Goal: Contribute content

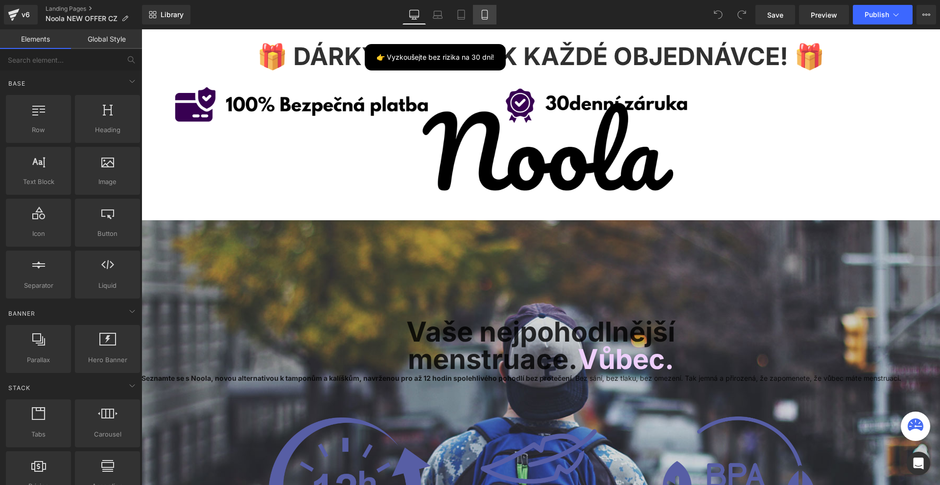
click at [495, 19] on link "Mobile" at bounding box center [485, 15] width 24 height 20
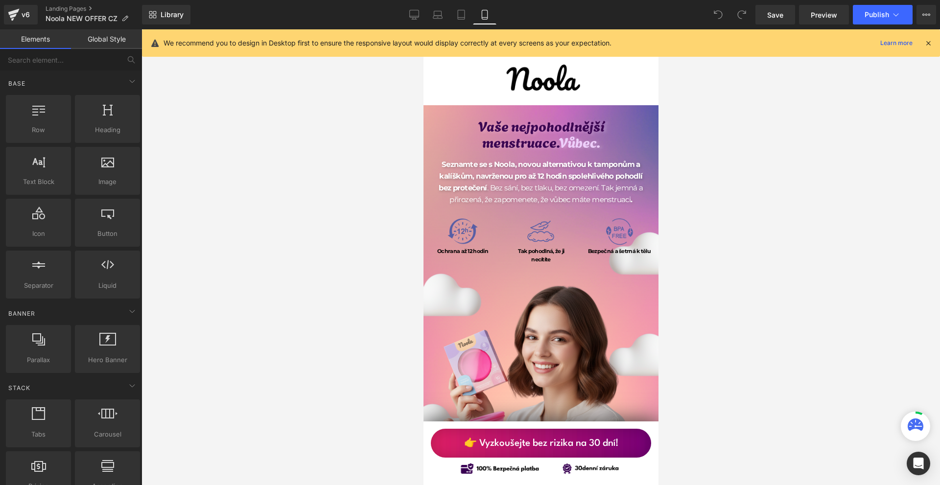
click at [927, 44] on icon at bounding box center [928, 43] width 9 height 9
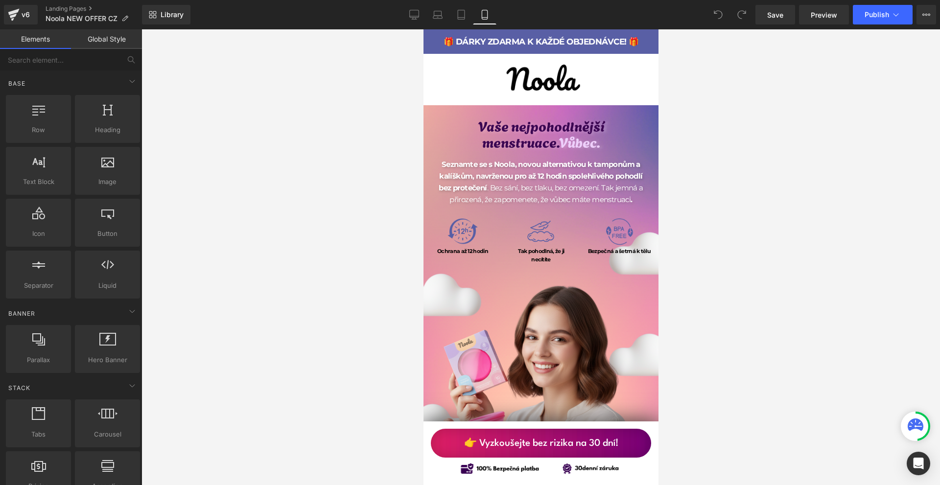
click at [626, 434] on link "👉 Vyzkoušejte bez rizika na 30 dní!" at bounding box center [540, 443] width 220 height 29
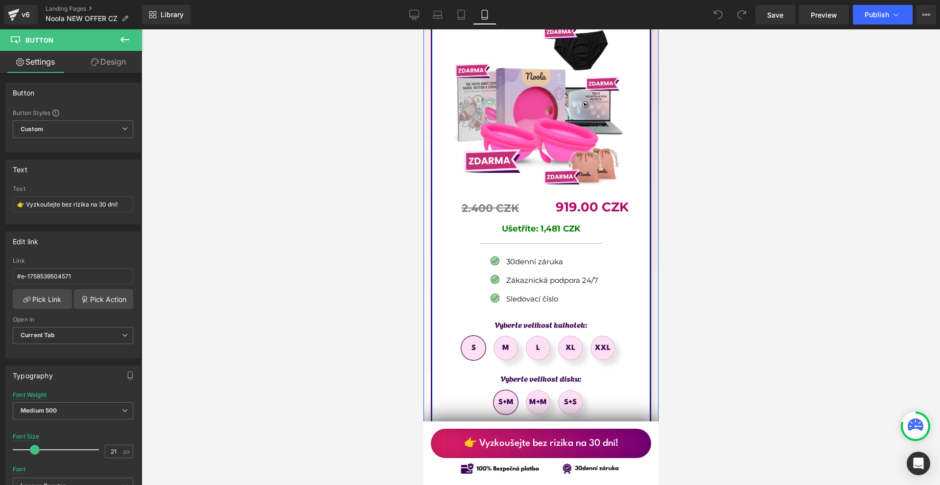
scroll to position [5783, 0]
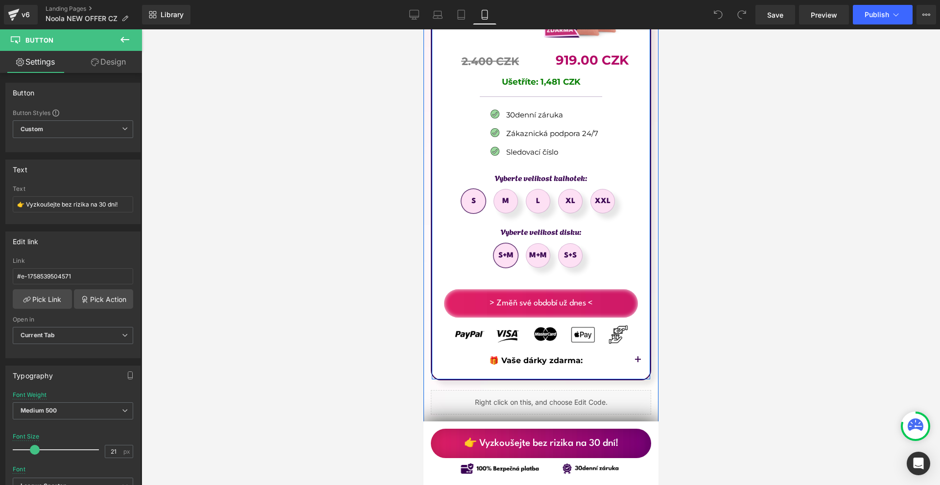
click at [637, 363] on span "button" at bounding box center [637, 363] width 0 height 0
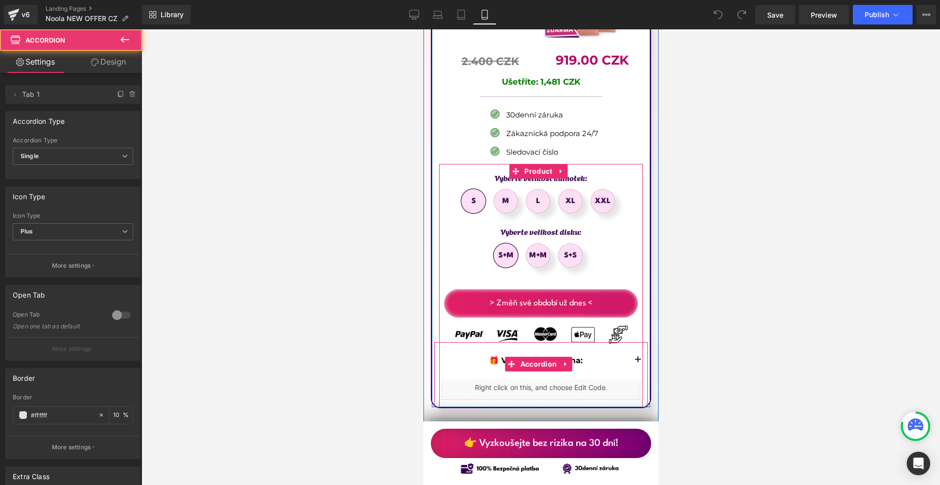
click at [632, 342] on button "button" at bounding box center [638, 360] width 20 height 37
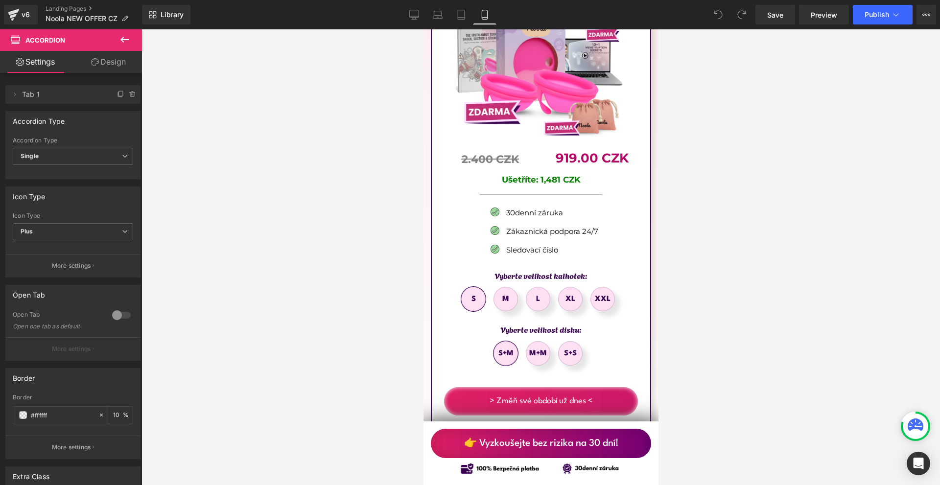
scroll to position [5489, 0]
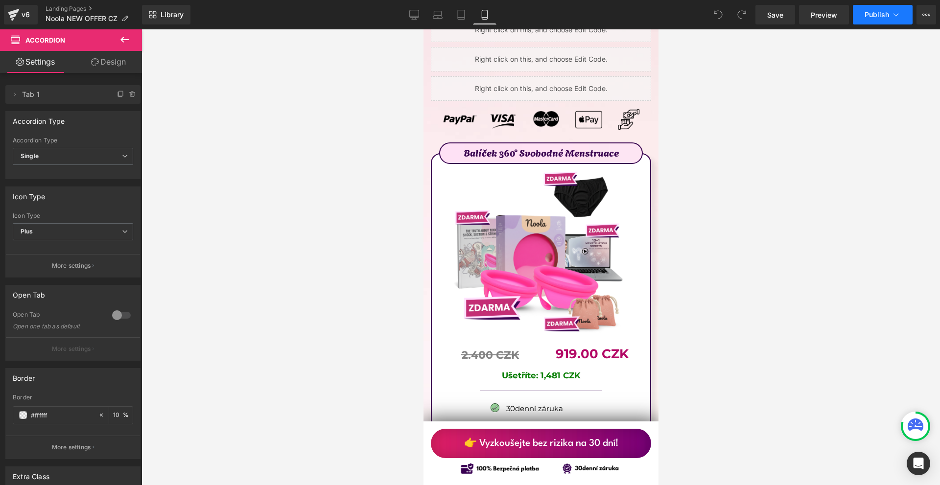
click at [892, 21] on button "Publish" at bounding box center [883, 15] width 60 height 20
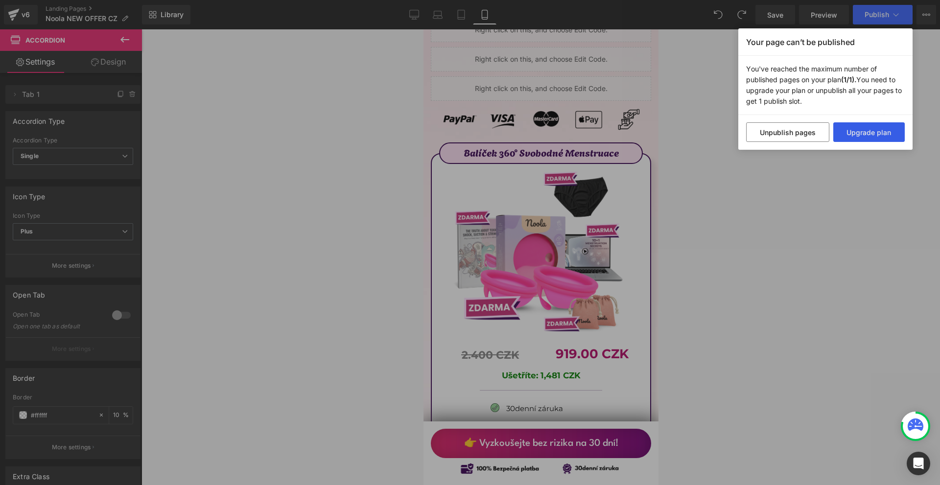
click at [867, 130] on button "Upgrade plan" at bounding box center [869, 132] width 72 height 20
click at [887, 173] on div "Your page can’t be published You've reached the maximum number of published pag…" at bounding box center [470, 242] width 940 height 485
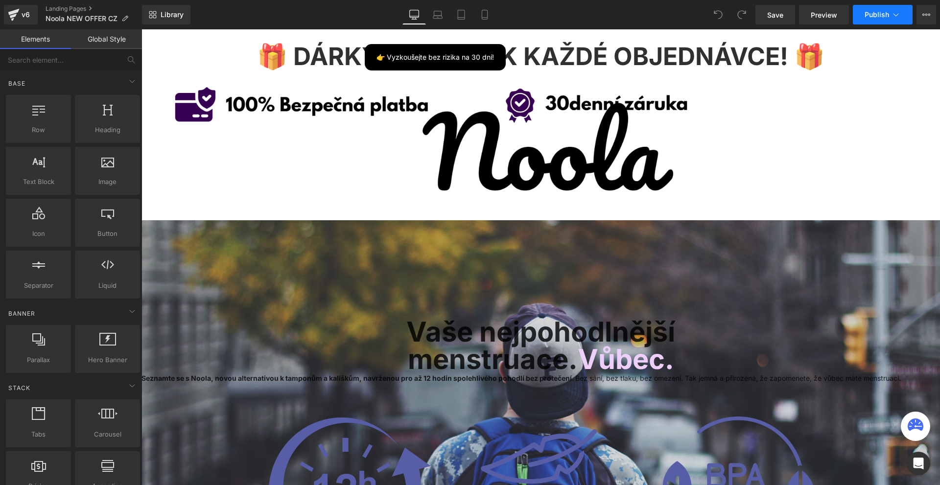
click at [898, 12] on icon at bounding box center [896, 15] width 10 height 10
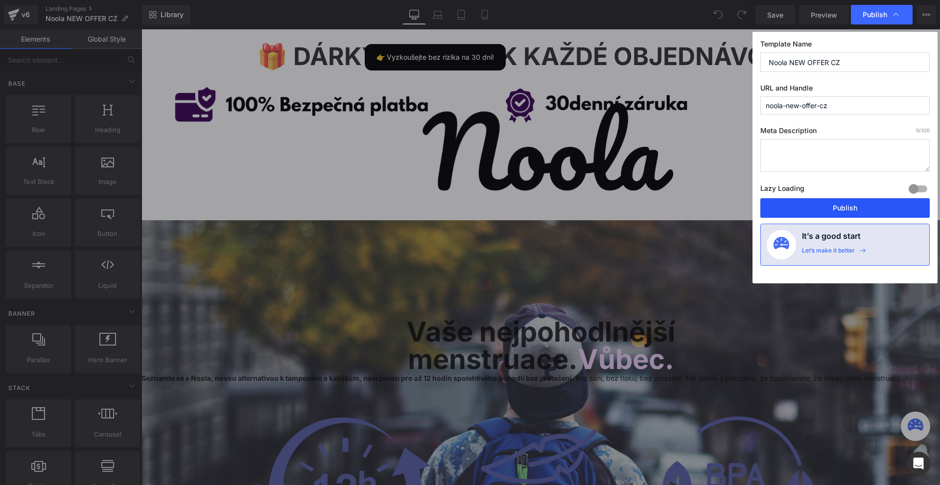
click at [846, 210] on button "Publish" at bounding box center [844, 208] width 169 height 20
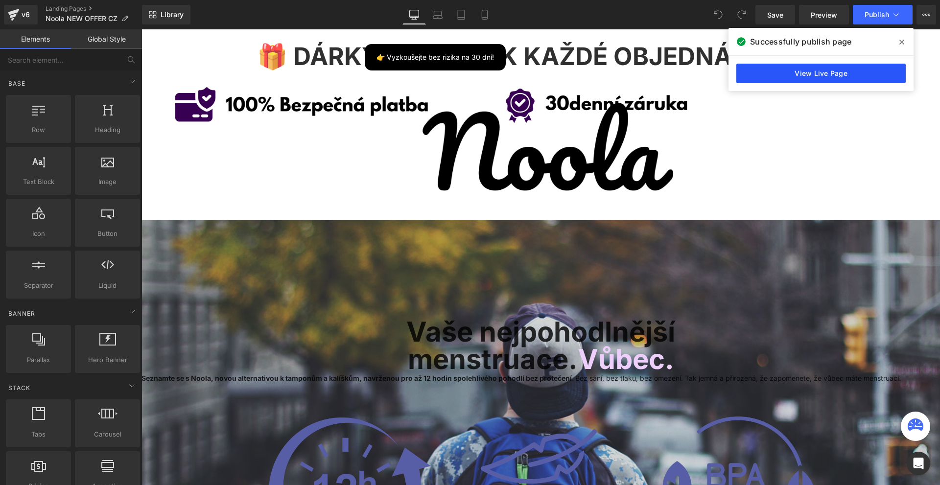
click at [802, 72] on link "View Live Page" at bounding box center [820, 74] width 169 height 20
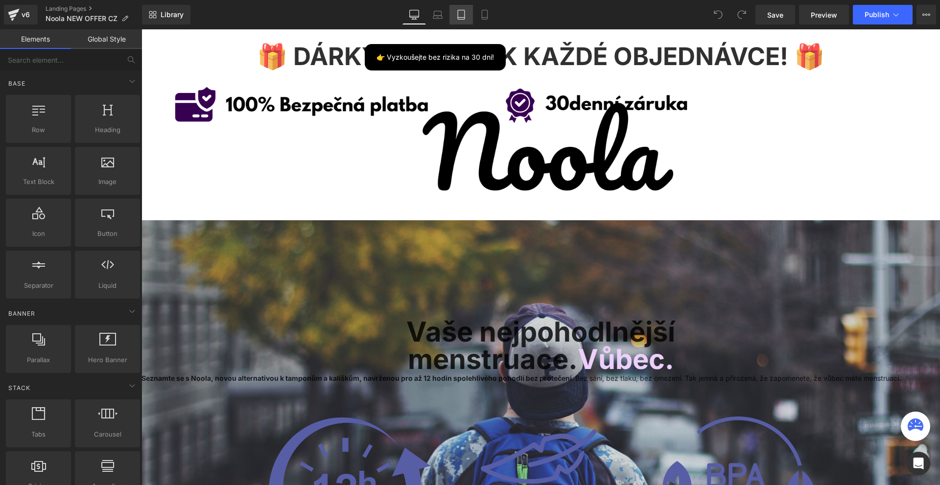
click at [467, 23] on link "Tablet" at bounding box center [461, 15] width 24 height 20
click at [492, 15] on link "Mobile" at bounding box center [485, 15] width 24 height 20
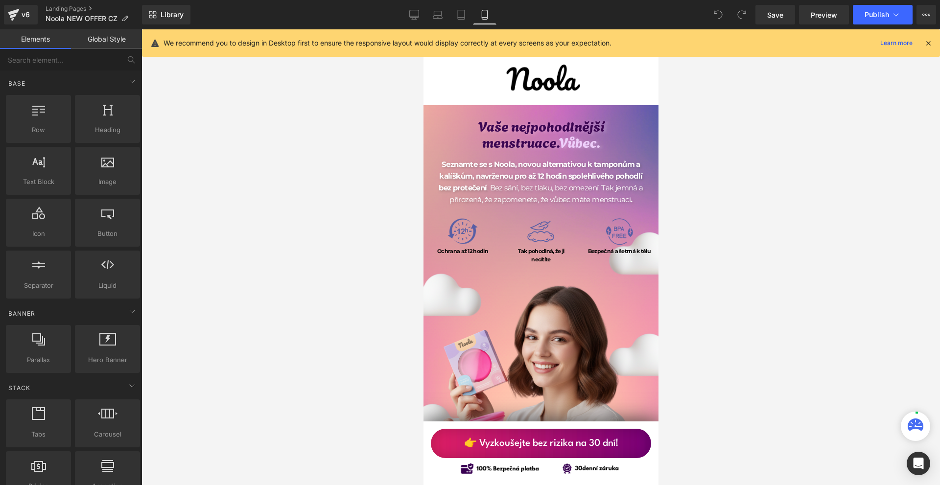
click at [929, 42] on icon at bounding box center [928, 43] width 9 height 9
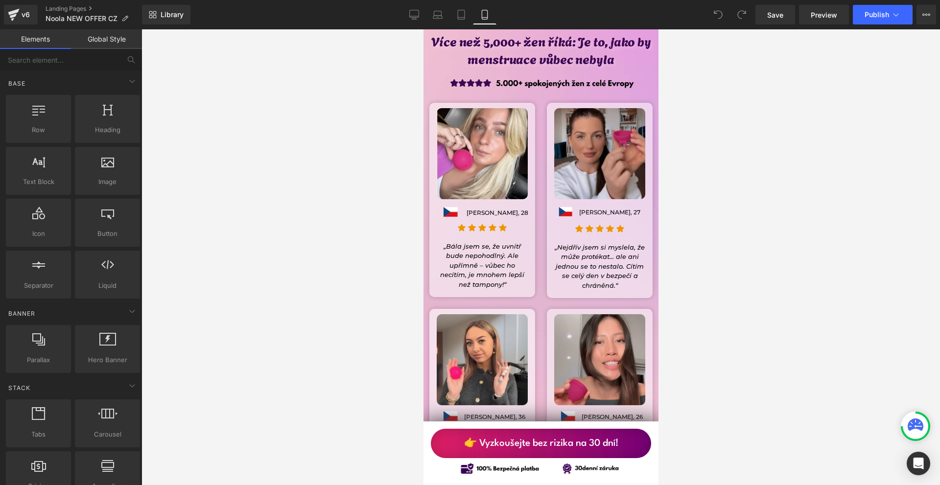
scroll to position [8346, 0]
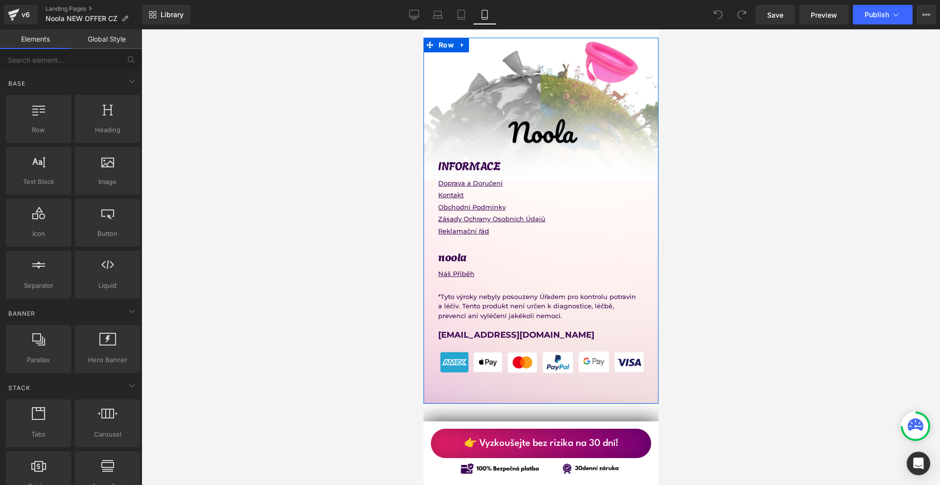
click at [562, 401] on div at bounding box center [540, 402] width 235 height 2
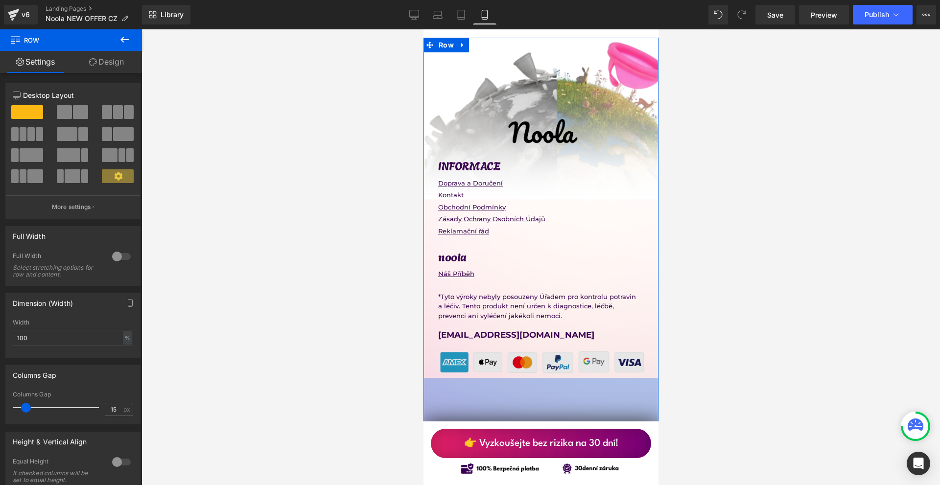
drag, startPoint x: 562, startPoint y: 312, endPoint x: 636, endPoint y: 273, distance: 83.7
click at [555, 378] on div "179px" at bounding box center [540, 422] width 235 height 88
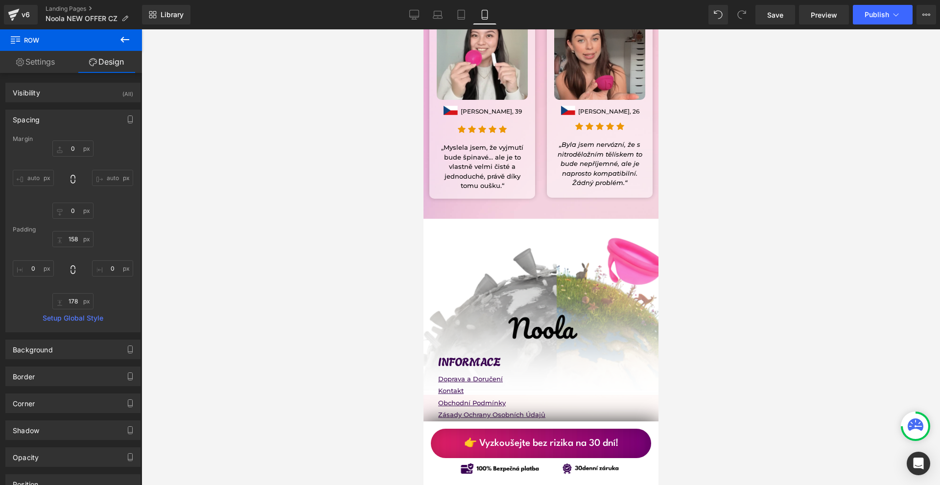
scroll to position [8395, 0]
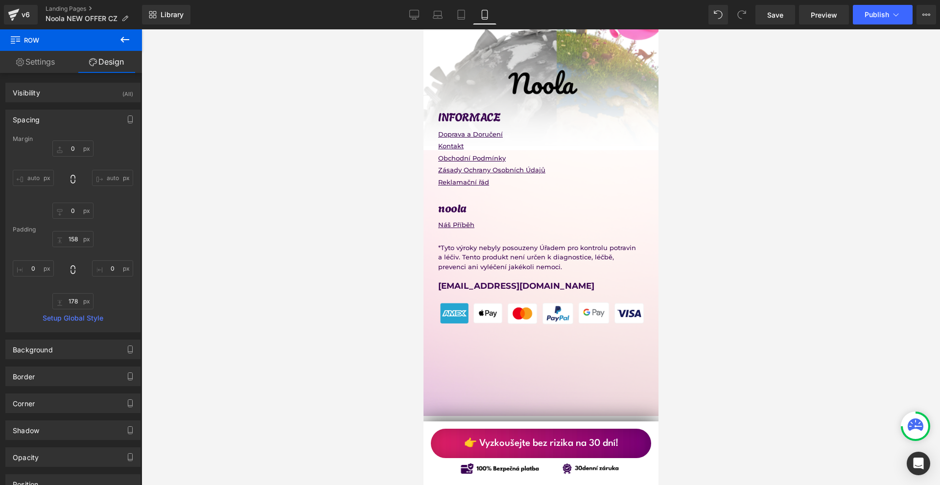
drag, startPoint x: 607, startPoint y: 309, endPoint x: 606, endPoint y: 294, distance: 15.2
click at [607, 297] on div "Image INFORMACE Heading Doprava a Doručení Text Block Kontakt Text Block Obchod…" at bounding box center [540, 202] width 235 height 427
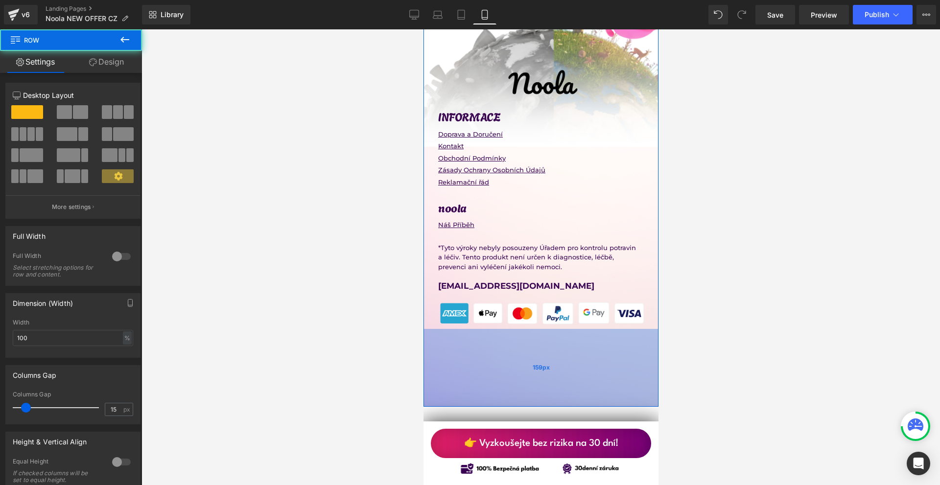
drag, startPoint x: 603, startPoint y: 313, endPoint x: 603, endPoint y: 298, distance: 15.2
click at [603, 329] on div "159px" at bounding box center [540, 368] width 235 height 78
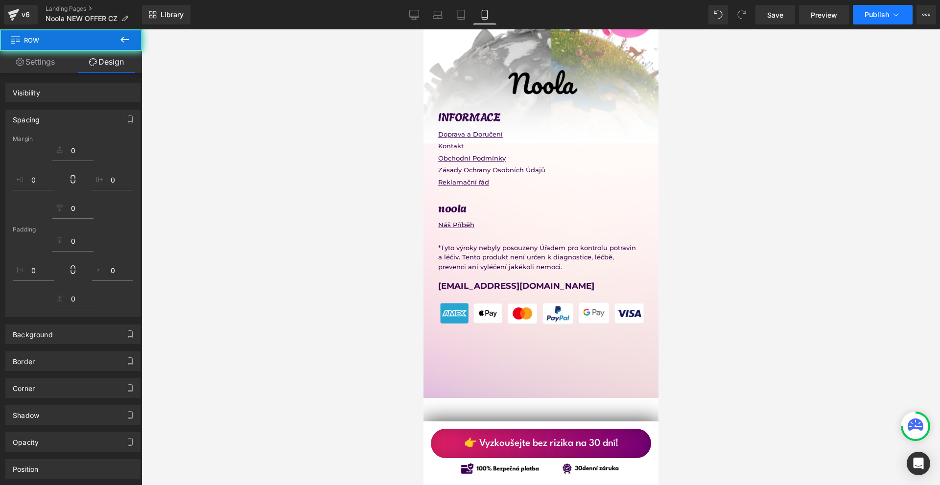
click at [874, 14] on span "Publish" at bounding box center [877, 15] width 24 height 8
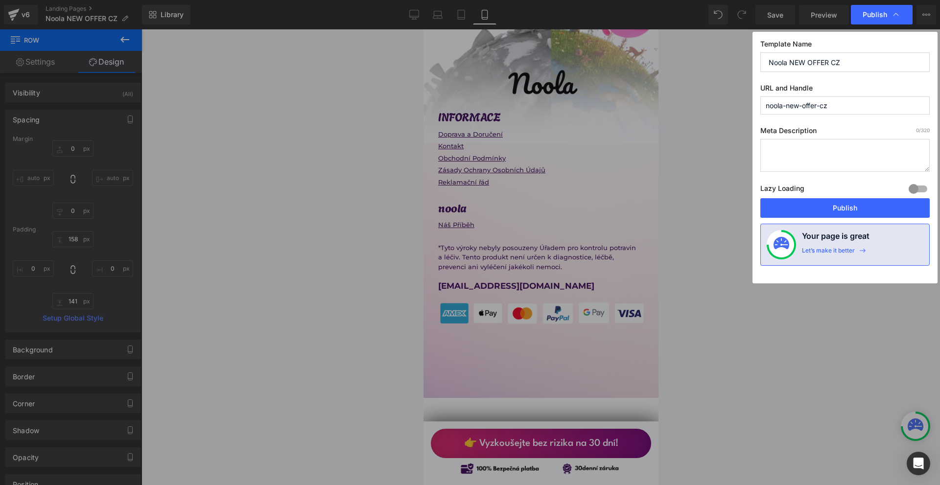
scroll to position [8389, 0]
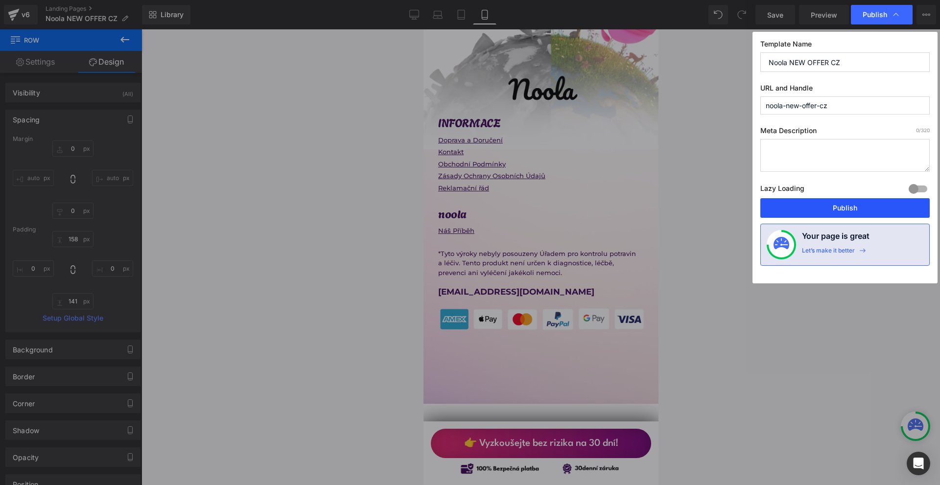
click at [828, 206] on button "Publish" at bounding box center [844, 208] width 169 height 20
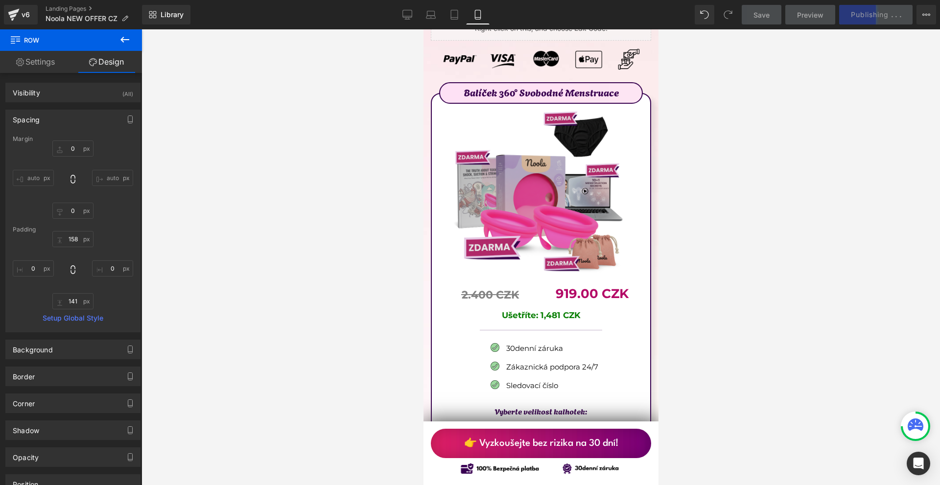
scroll to position [5501, 0]
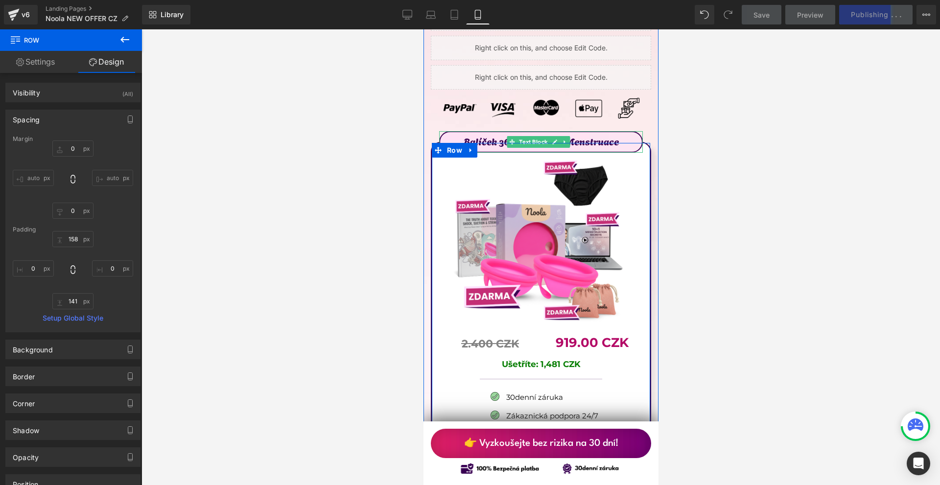
click at [607, 133] on p "Balíček 360° Svobodné Menstruace" at bounding box center [541, 141] width 202 height 16
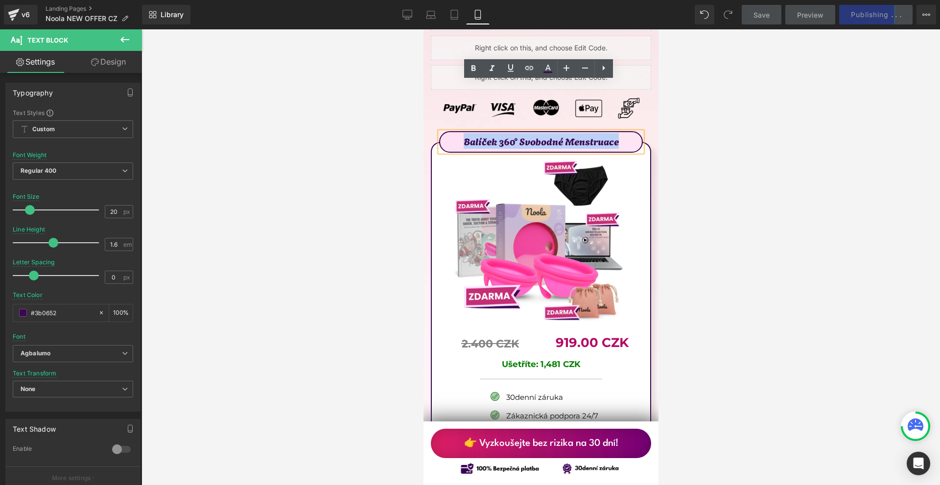
copy p "Balíček 360° Svobodné Menstruace"
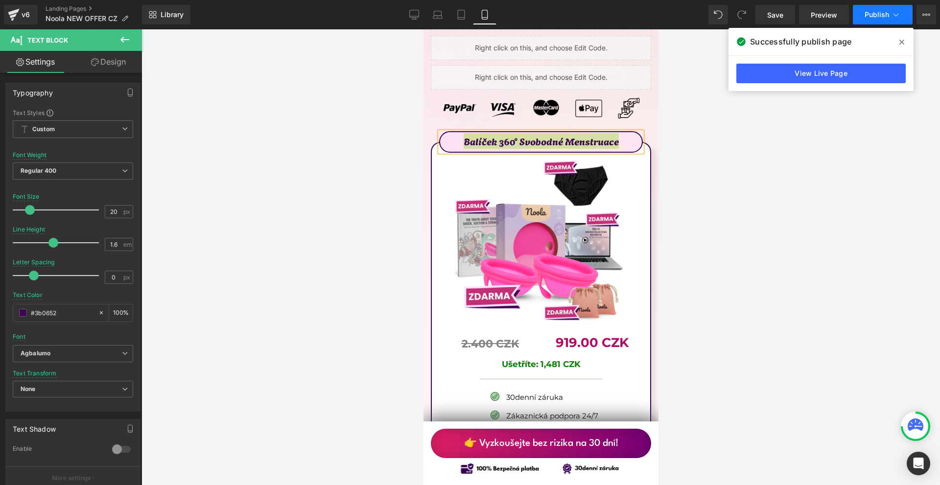
click at [886, 16] on span "Publish" at bounding box center [877, 15] width 24 height 8
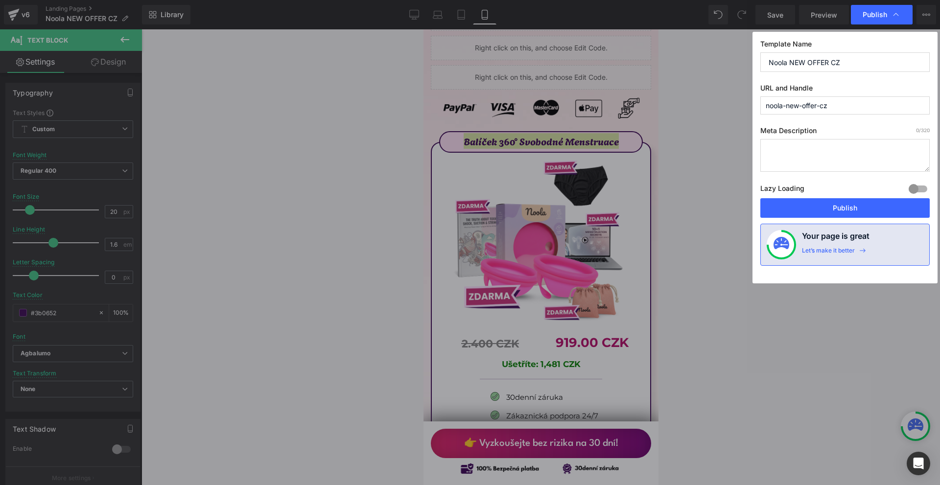
click at [826, 106] on input "noola-new-offer-cz" at bounding box center [844, 105] width 169 height 18
paste input "Balíček 360° Svobodné Menstruace"
click at [808, 103] on input "balíček-360°-svobodné-menstruace" at bounding box center [844, 105] width 169 height 18
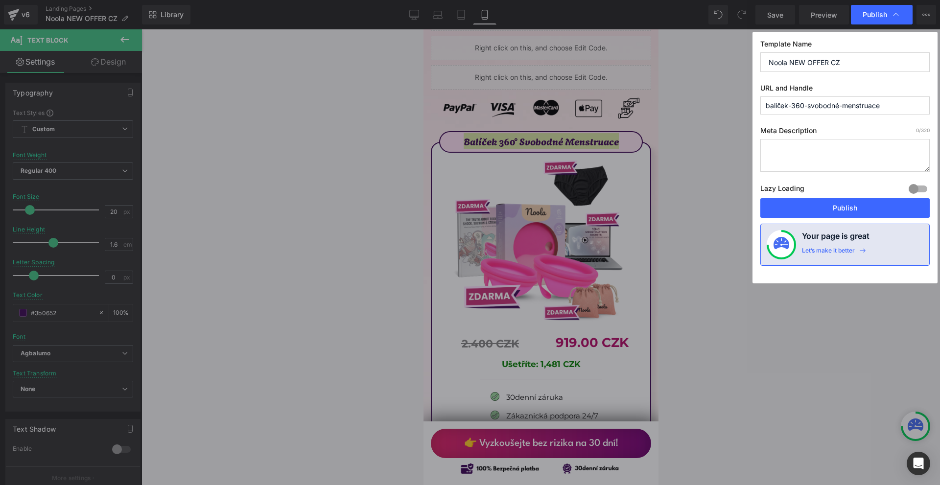
click at [781, 104] on input "balíček-360-svobodné-menstruace" at bounding box center [844, 105] width 169 height 18
click at [840, 107] on input "balicek-360-svobodné-menstruace" at bounding box center [844, 105] width 169 height 18
click at [893, 106] on input "balicek-360-svobodne-menstruace" at bounding box center [844, 105] width 169 height 18
type input "balicek-360-svobodne-menstruace"
click at [820, 63] on input "Noola NEW OFFER CZ" at bounding box center [844, 62] width 169 height 20
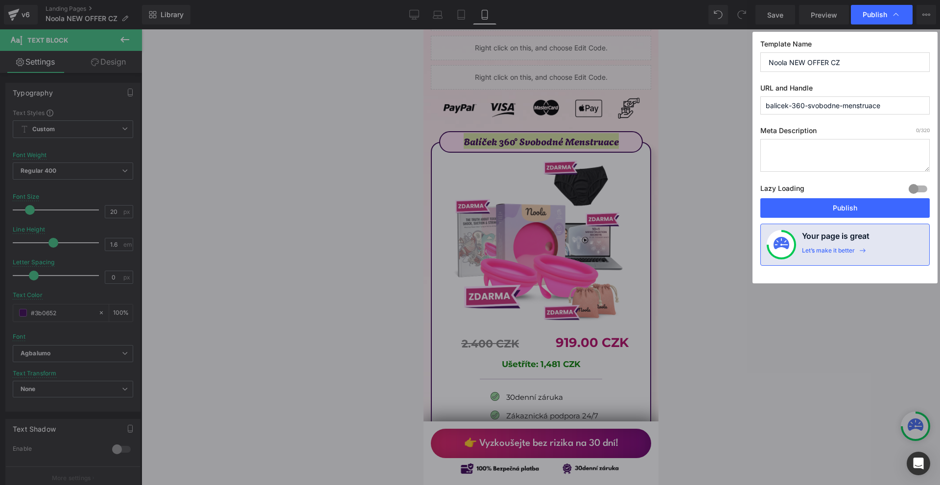
click at [820, 63] on input "Noola NEW OFFER CZ" at bounding box center [844, 62] width 169 height 20
paste input "Balíček 360° Svobodné Menstruace"
type input "Balíček 360° Svobodné Menstruace"
click at [870, 205] on button "Publish" at bounding box center [844, 208] width 169 height 20
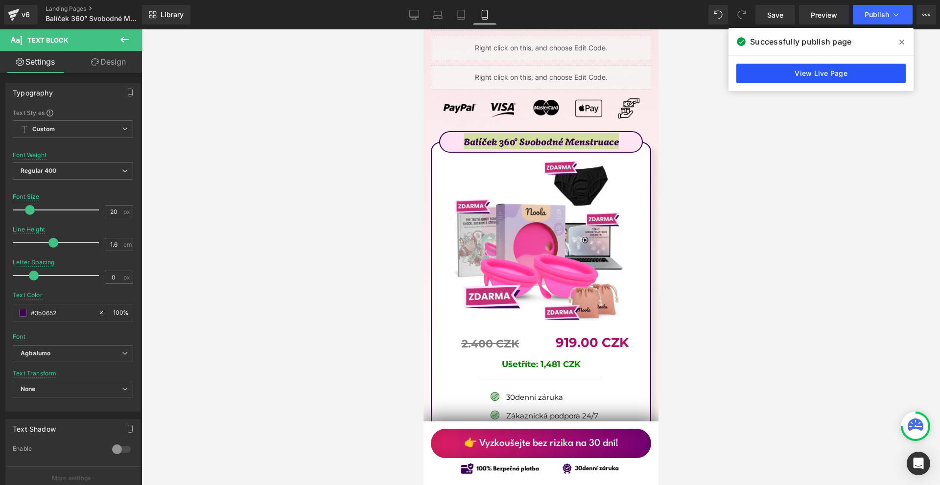
click at [826, 80] on link "View Live Page" at bounding box center [820, 74] width 169 height 20
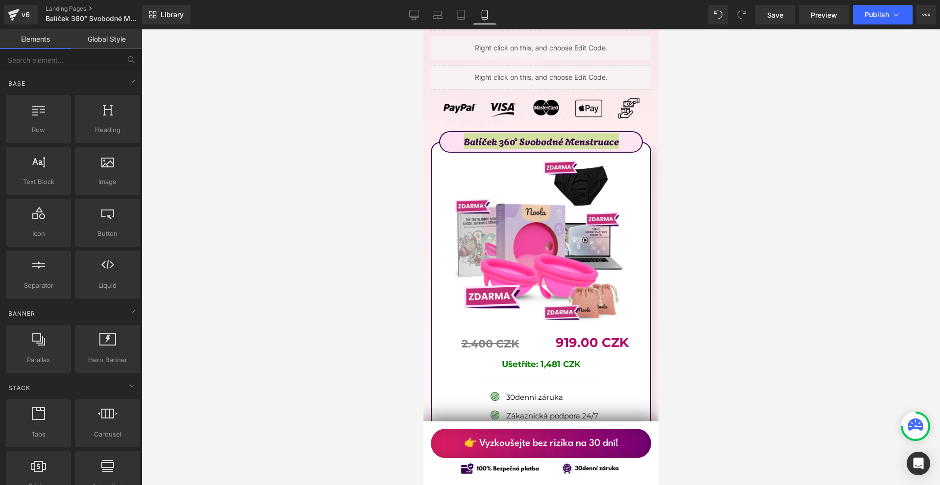
click at [695, 138] on div at bounding box center [540, 257] width 799 height 456
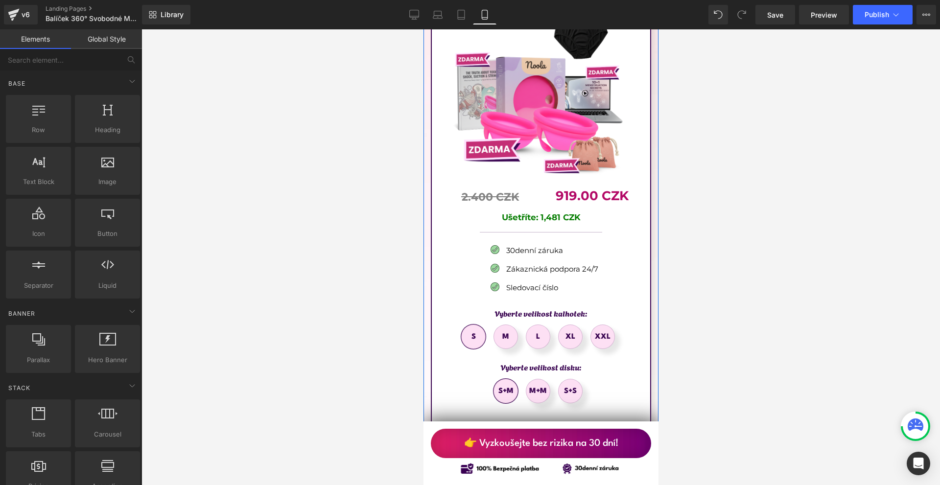
scroll to position [5794, 0]
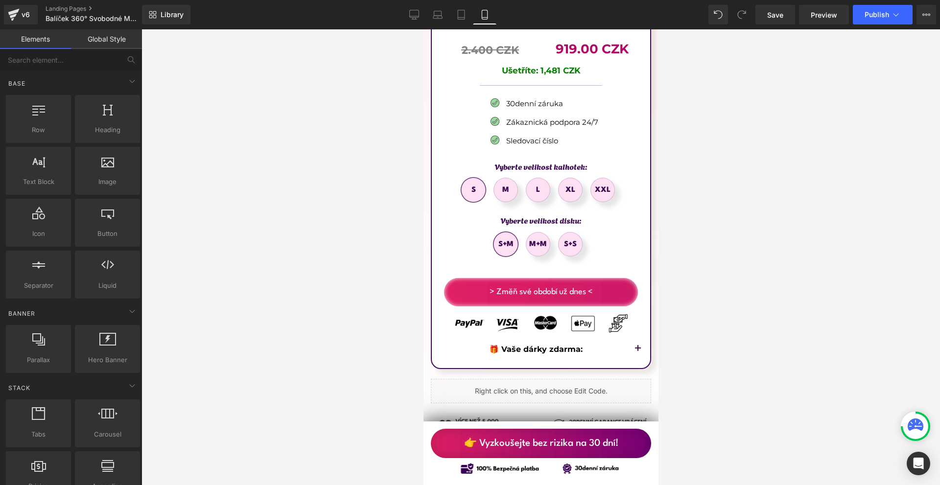
click at [639, 331] on button "button" at bounding box center [638, 349] width 20 height 37
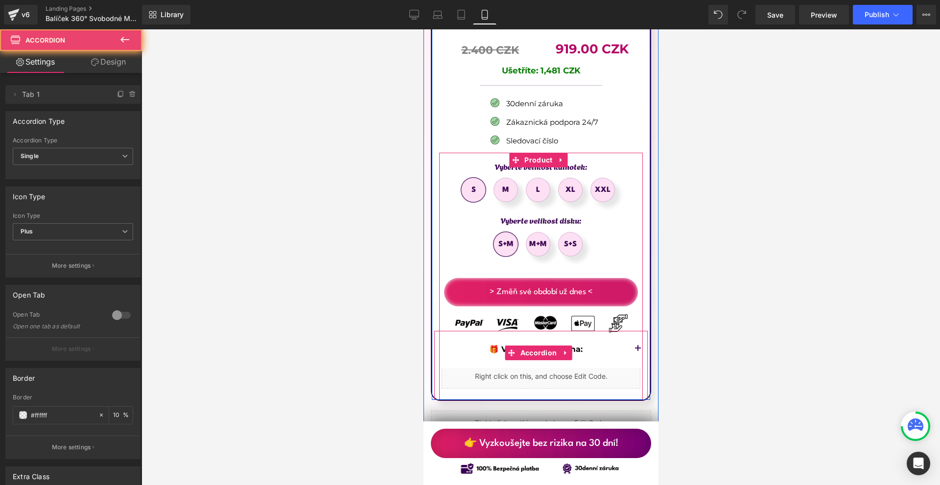
click at [631, 331] on button "button" at bounding box center [638, 349] width 20 height 37
